Goal: Transaction & Acquisition: Subscribe to service/newsletter

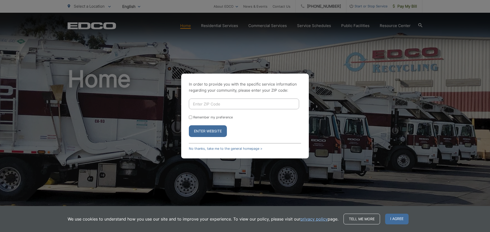
click at [213, 104] on input "Enter ZIP Code" at bounding box center [244, 104] width 110 height 11
type input "92078"
click at [213, 134] on button "Enter Website" at bounding box center [208, 132] width 38 height 12
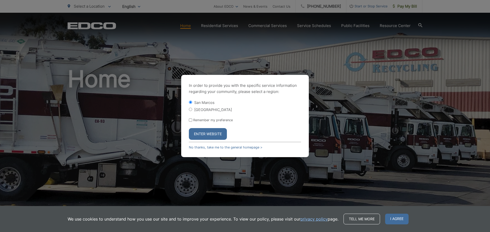
click at [215, 139] on button "Enter Website" at bounding box center [208, 134] width 38 height 12
click at [216, 134] on button "Enter Website" at bounding box center [208, 134] width 38 height 12
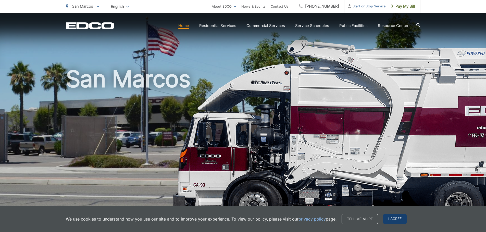
click at [396, 219] on span "I agree" at bounding box center [394, 219] width 23 height 11
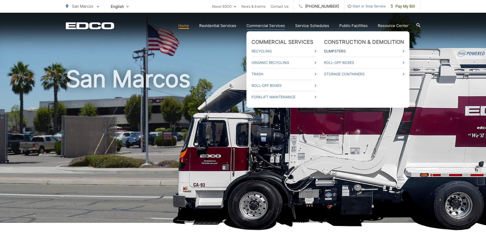
click at [340, 51] on link "Dumpsters" at bounding box center [364, 51] width 80 height 6
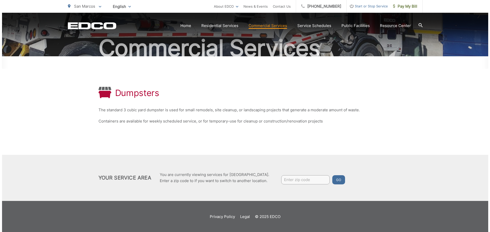
scroll to position [46, 0]
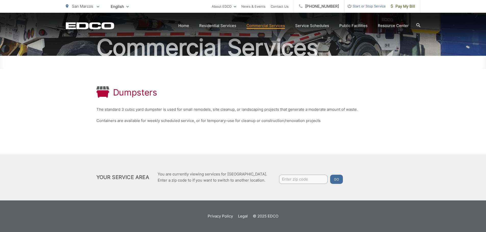
drag, startPoint x: 347, startPoint y: 146, endPoint x: 289, endPoint y: 179, distance: 66.9
click at [289, 179] on input "Enter zip code" at bounding box center [303, 179] width 48 height 9
type input "92069"
click at [331, 182] on button "Go" at bounding box center [336, 179] width 13 height 9
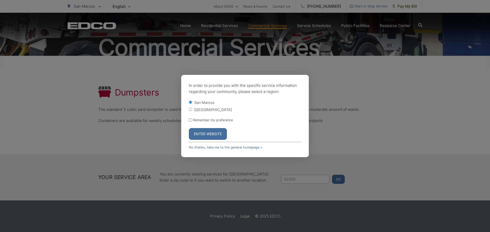
click at [214, 134] on button "Enter Website" at bounding box center [208, 134] width 38 height 12
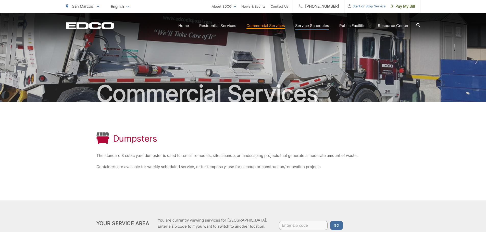
click at [318, 24] on link "Service Schedules" at bounding box center [312, 26] width 34 height 6
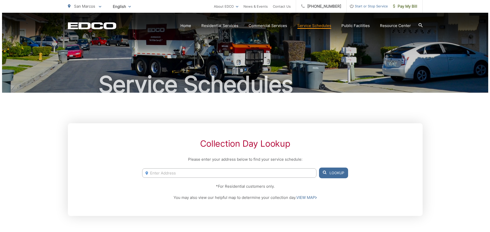
scroll to position [26, 0]
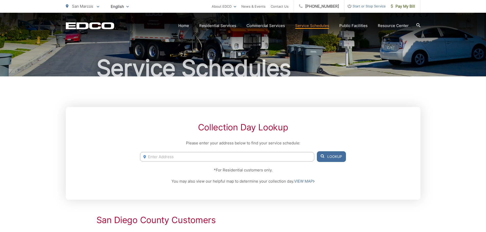
click at [359, 6] on span "Start or Stop Service" at bounding box center [364, 6] width 41 height 6
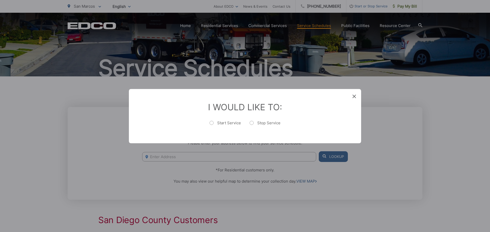
click at [228, 122] on label "Start Service" at bounding box center [224, 125] width 31 height 10
radio input "true"
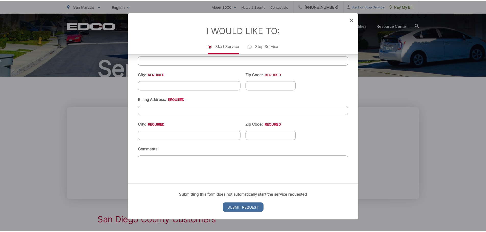
scroll to position [179, 0]
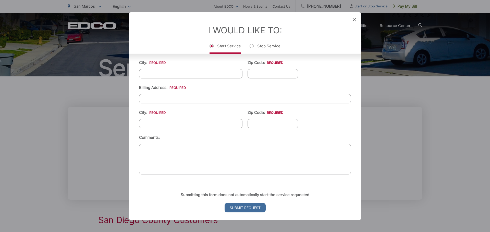
click at [356, 21] on icon at bounding box center [354, 20] width 4 height 4
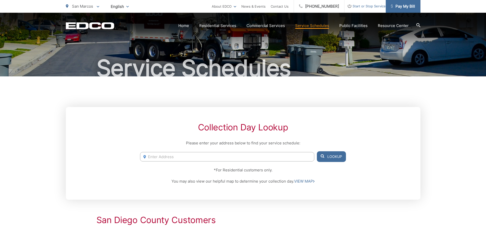
click at [400, 6] on span "Pay My Bill" at bounding box center [403, 6] width 24 height 6
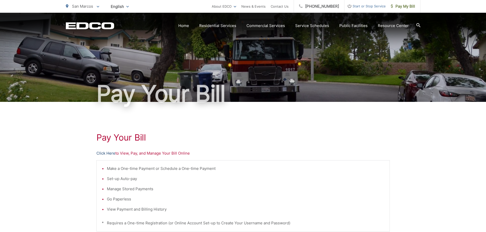
click at [107, 153] on link "Click Here" at bounding box center [105, 154] width 19 height 6
click at [107, 152] on link "Click Here" at bounding box center [105, 154] width 19 height 6
